Goal: Task Accomplishment & Management: Use online tool/utility

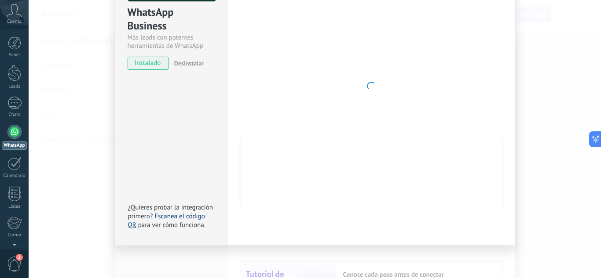
click at [195, 217] on link "Escanea el código QR" at bounding box center [166, 220] width 77 height 17
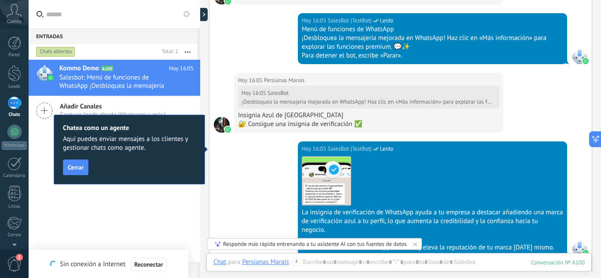
scroll to position [662, 0]
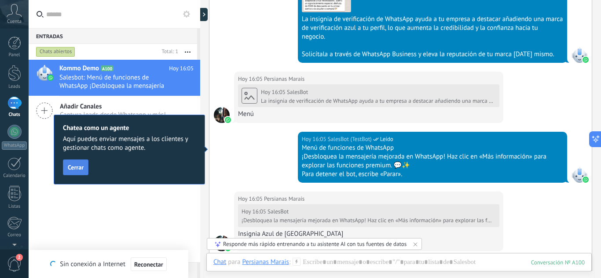
click at [73, 168] on span "Cerrar" at bounding box center [76, 168] width 16 height 6
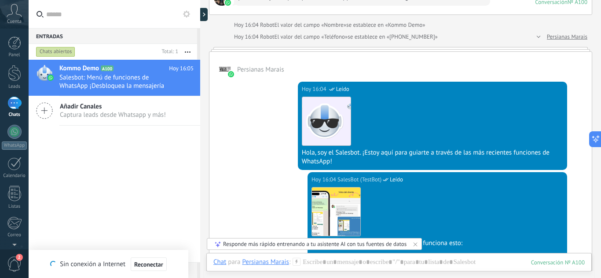
scroll to position [0, 0]
